Goal: Navigation & Orientation: Find specific page/section

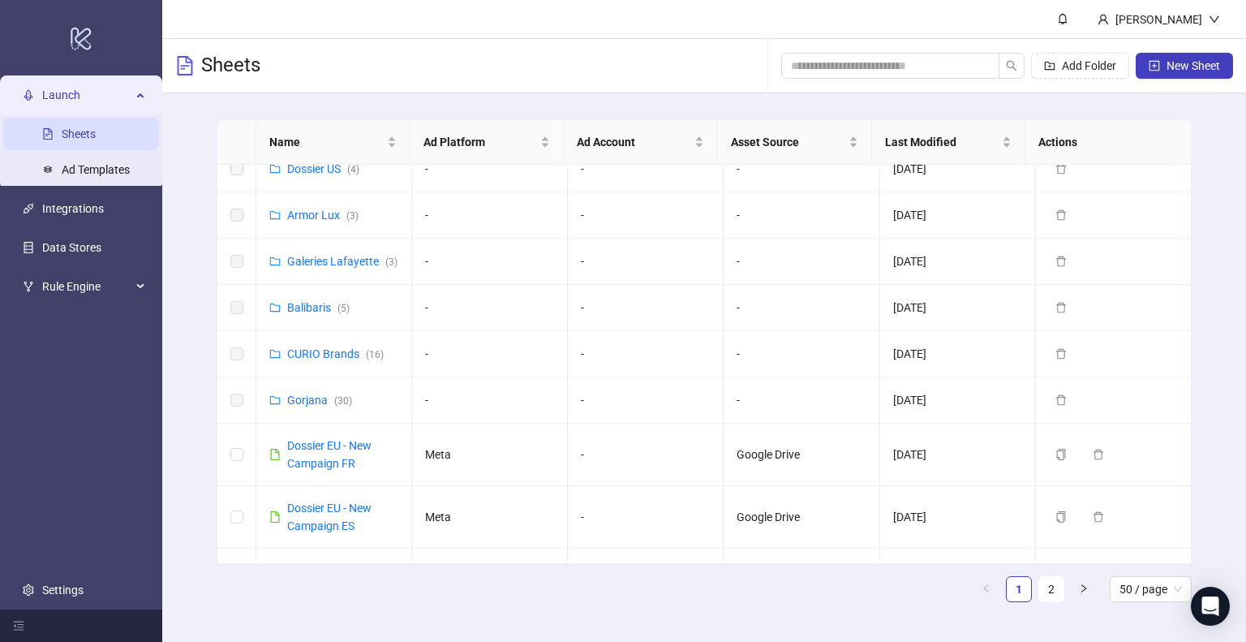
scroll to position [435, 0]
click at [328, 360] on link "CURIO Brands ( 16 )" at bounding box center [335, 353] width 97 height 13
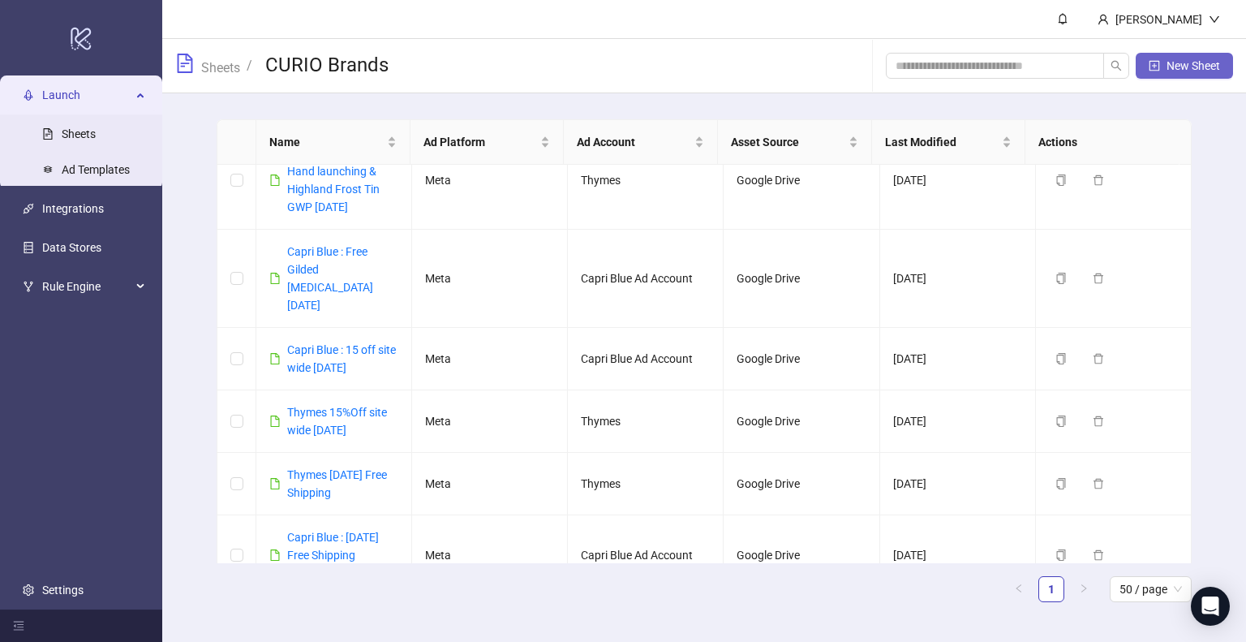
click at [1188, 72] on button "New Sheet" at bounding box center [1184, 66] width 97 height 26
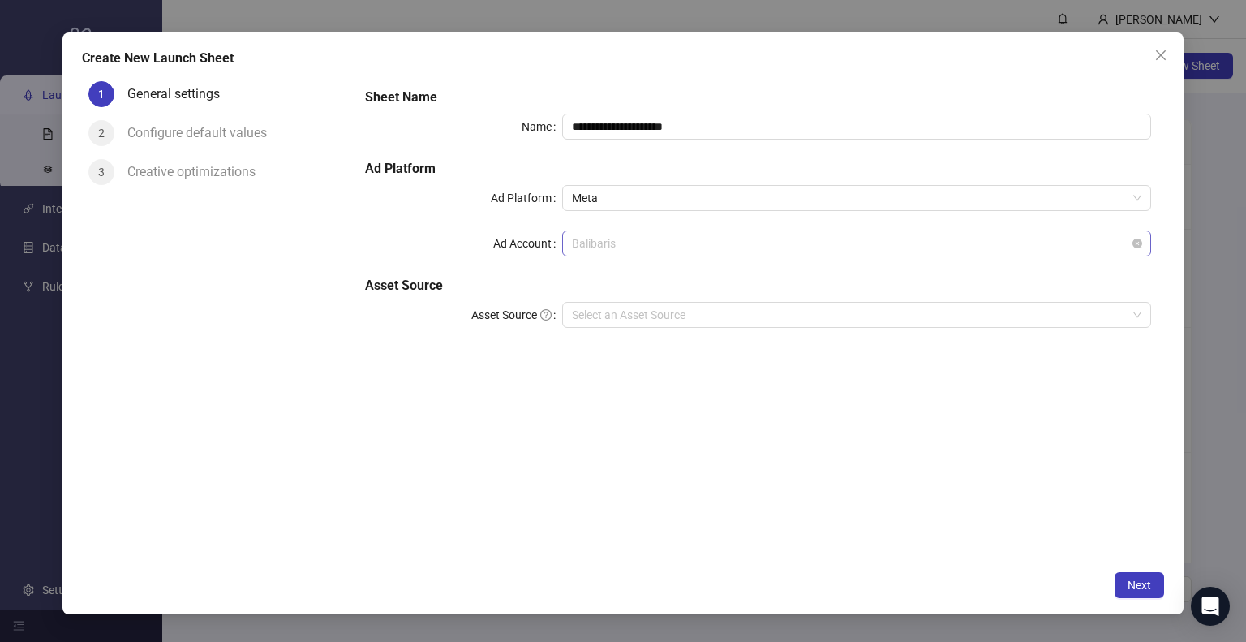
click at [662, 238] on span "Balibaris" at bounding box center [857, 243] width 570 height 24
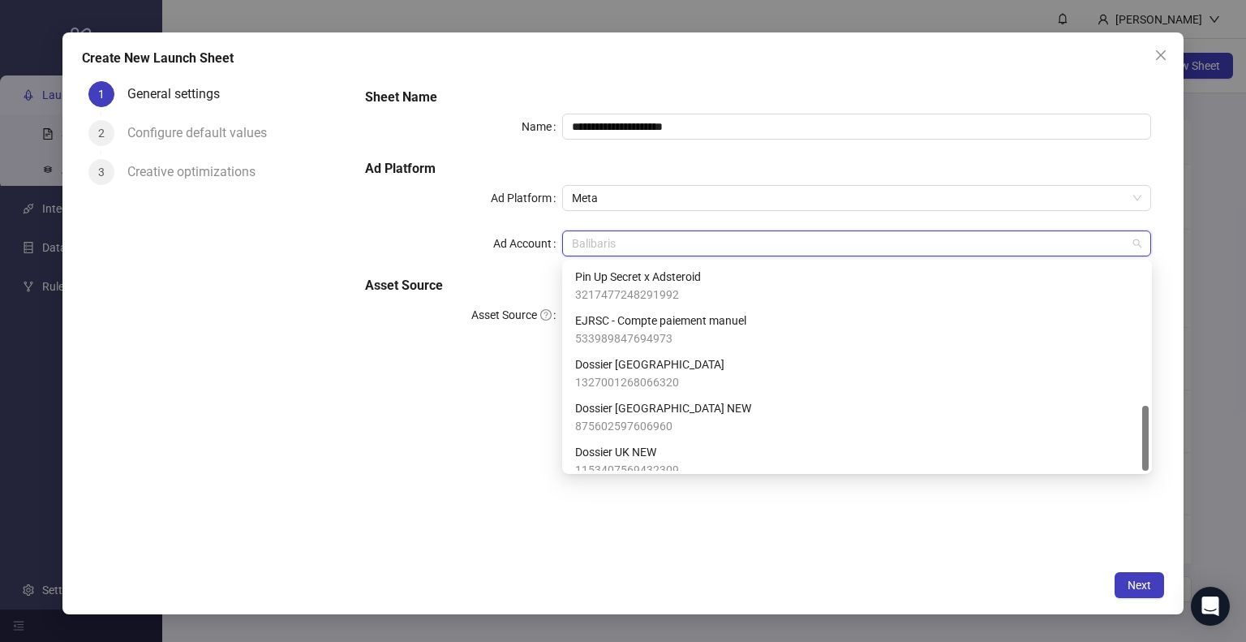
scroll to position [449, 0]
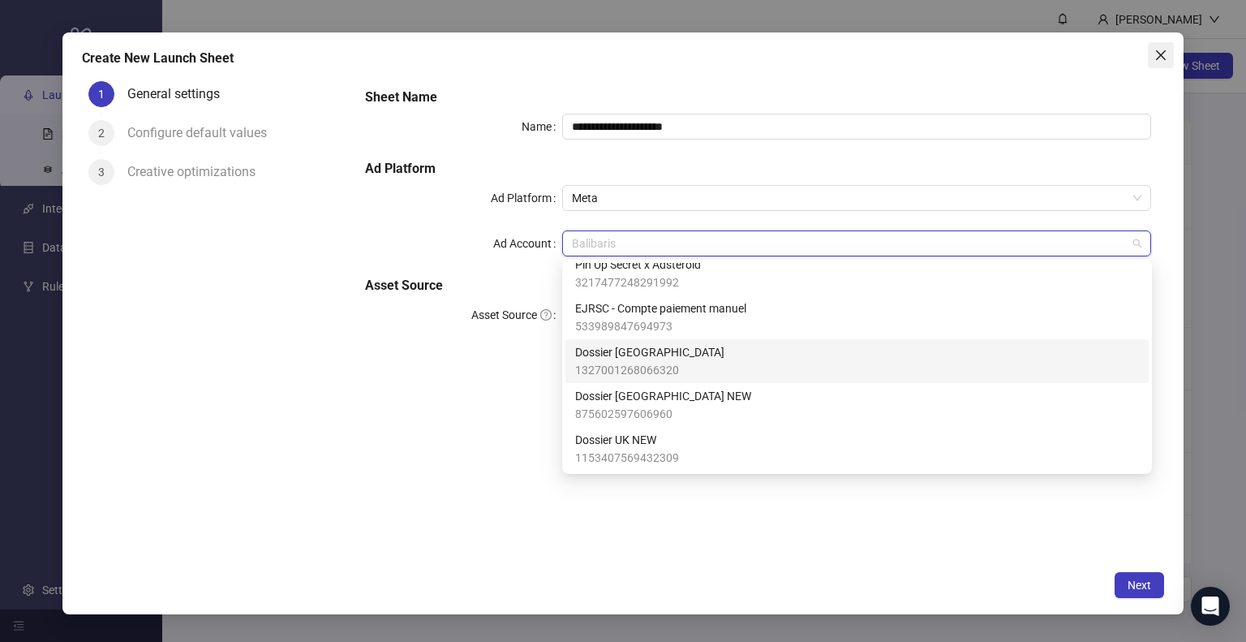
click at [1168, 54] on span "Close" at bounding box center [1161, 55] width 26 height 13
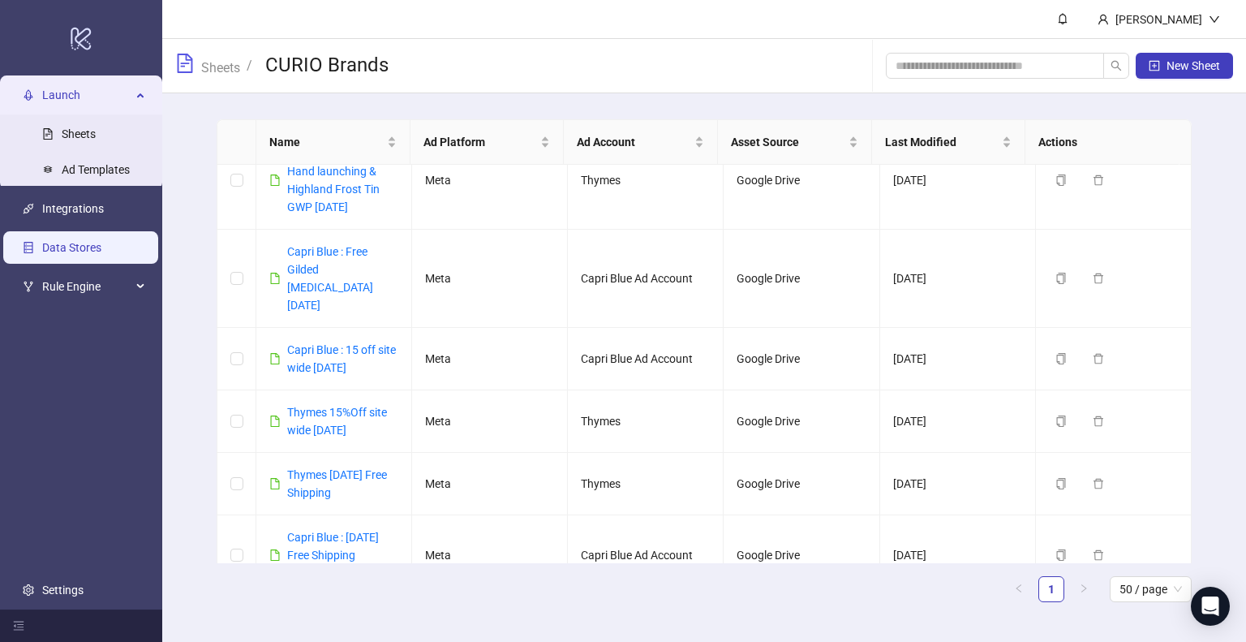
click at [101, 252] on link "Data Stores" at bounding box center [71, 247] width 59 height 13
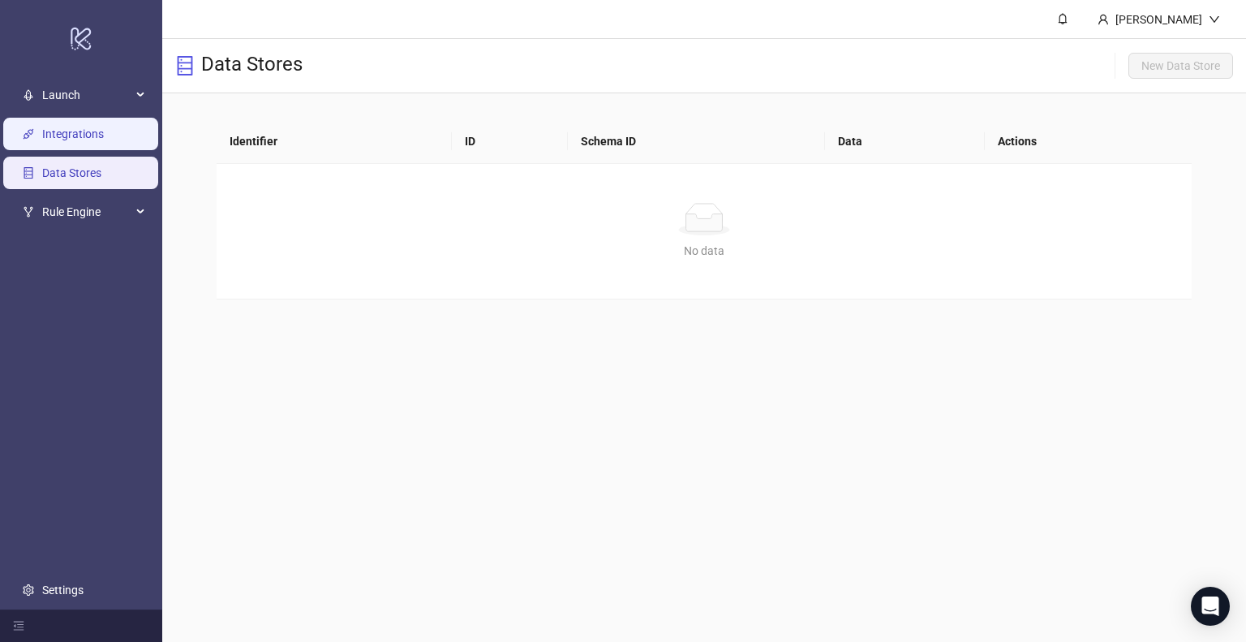
click at [96, 140] on link "Integrations" at bounding box center [73, 133] width 62 height 13
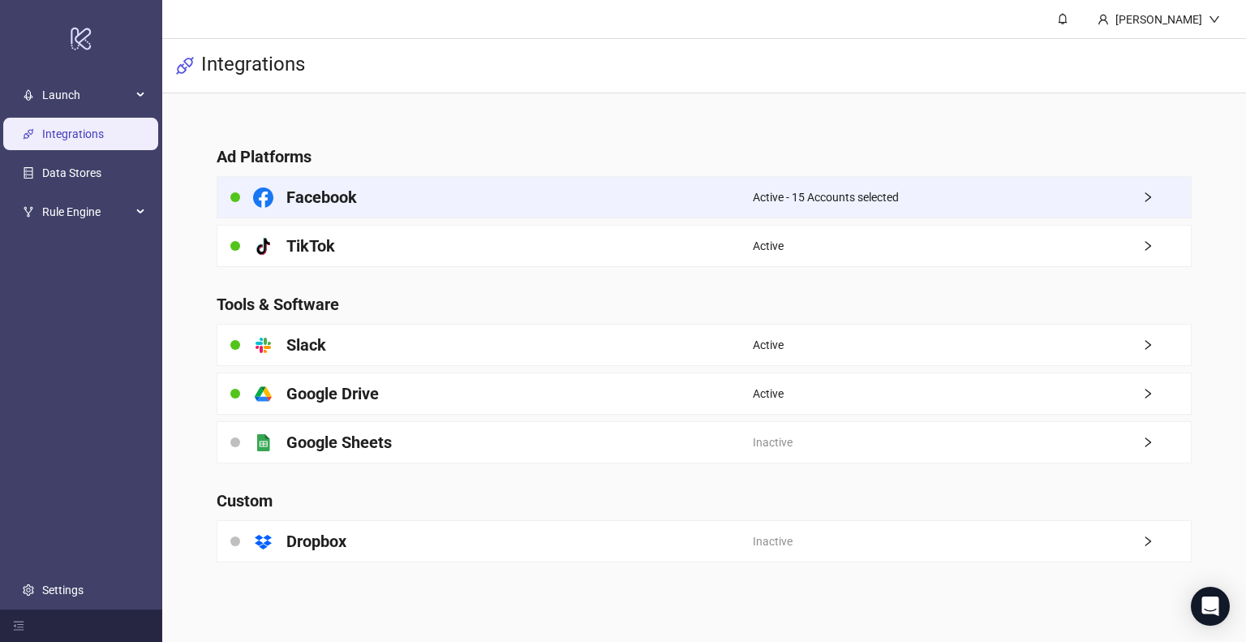
click at [1033, 186] on div "Active - 15 Accounts selected" at bounding box center [972, 197] width 438 height 41
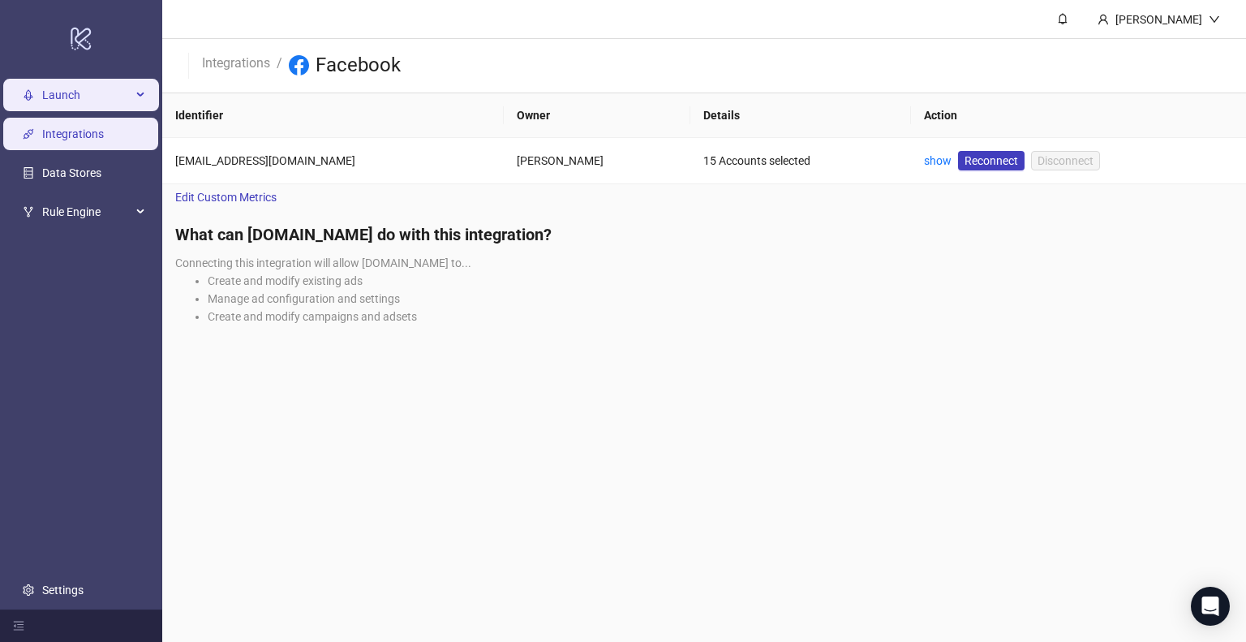
click at [81, 91] on span "Launch" at bounding box center [86, 95] width 89 height 32
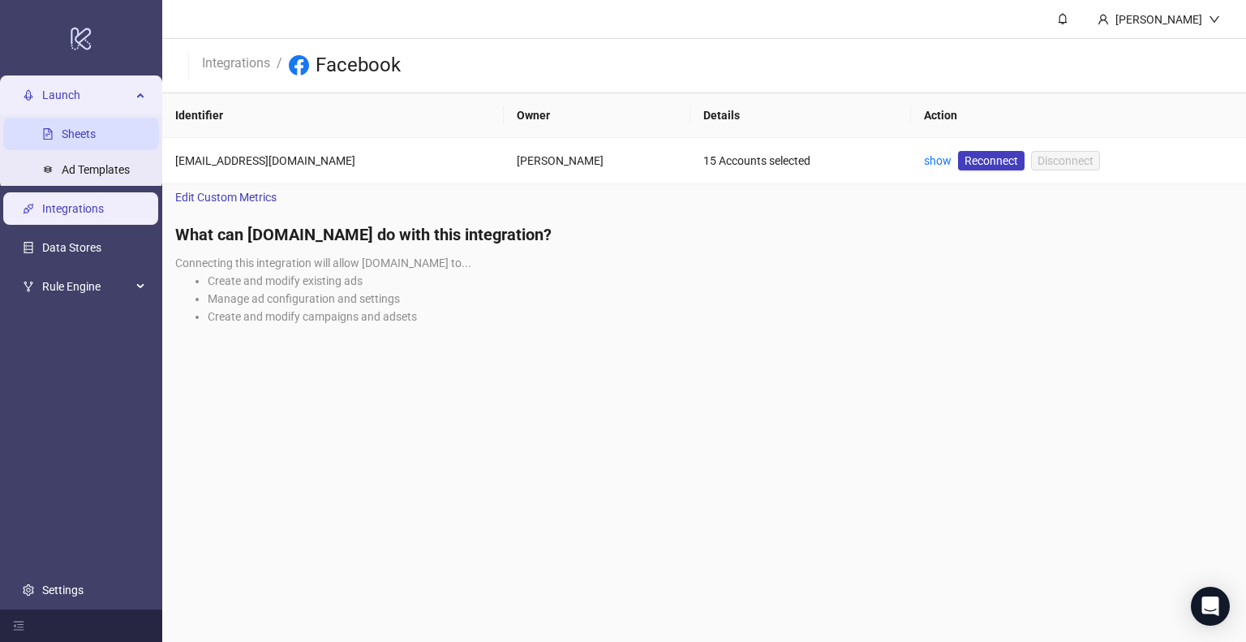
click at [88, 135] on link "Sheets" at bounding box center [79, 133] width 34 height 13
